Goal: Task Accomplishment & Management: Complete application form

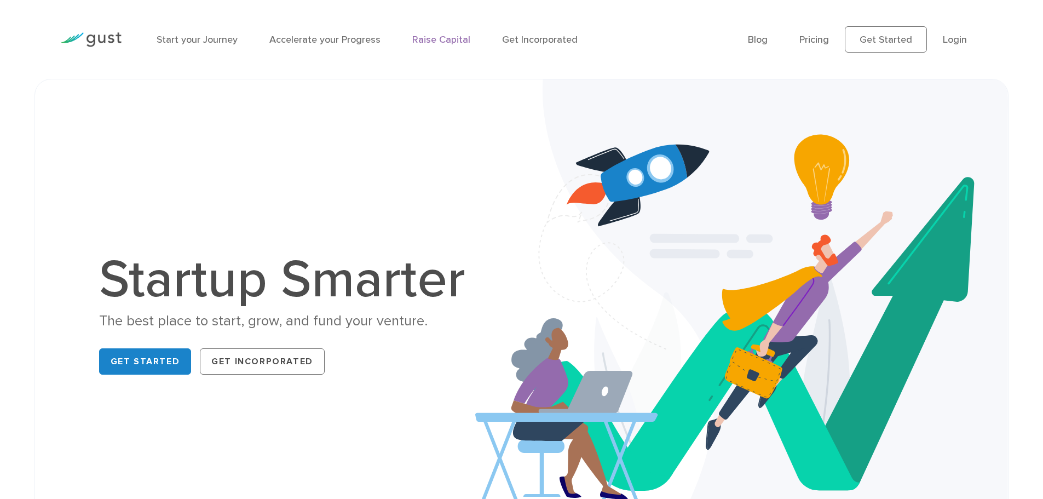
click at [454, 43] on link "Raise Capital" at bounding box center [441, 40] width 58 height 12
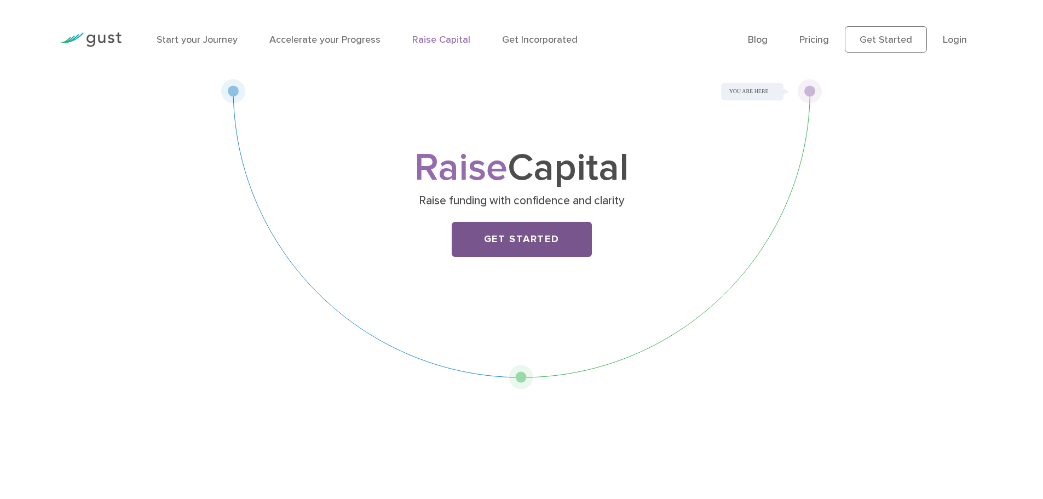
click at [547, 248] on link "Get Started" at bounding box center [522, 239] width 140 height 35
